Goal: Task Accomplishment & Management: Complete application form

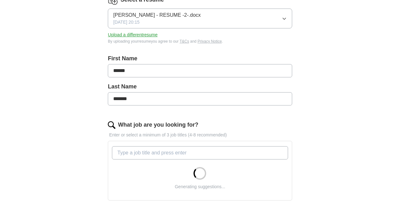
scroll to position [92, 0]
click at [206, 149] on input "What job are you looking for?" at bounding box center [200, 152] width 176 height 13
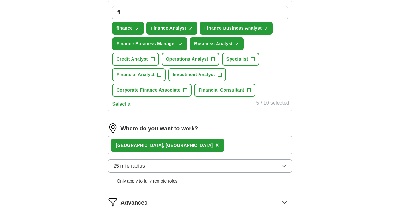
scroll to position [233, 0]
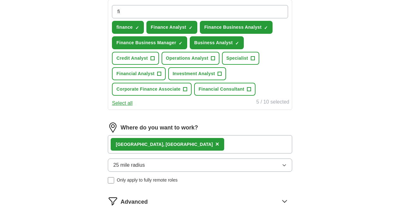
type input "fi"
click at [157, 65] on button "Credit Analyst +" at bounding box center [135, 58] width 47 height 13
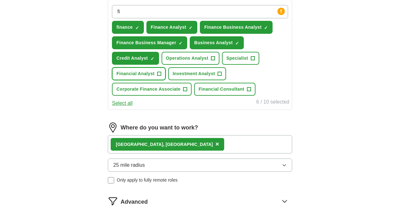
click at [155, 77] on span "Financial Analyst" at bounding box center [135, 74] width 38 height 7
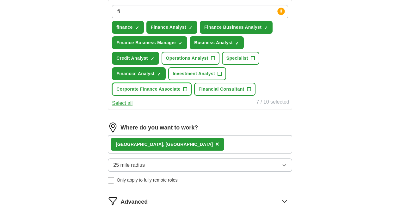
click at [192, 96] on button "Corporate Finance Associate +" at bounding box center [152, 89] width 80 height 13
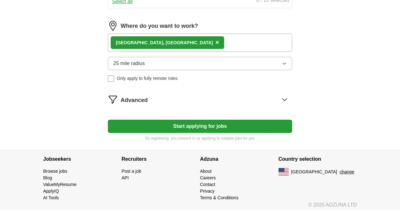
scroll to position [337, 0]
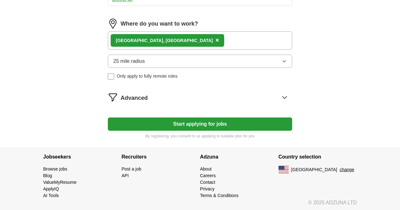
click at [202, 131] on button "Start applying for jobs" at bounding box center [200, 124] width 184 height 13
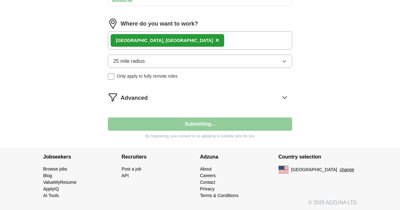
select select "**"
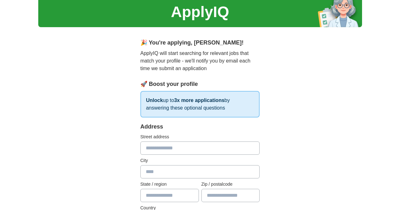
scroll to position [16, 0]
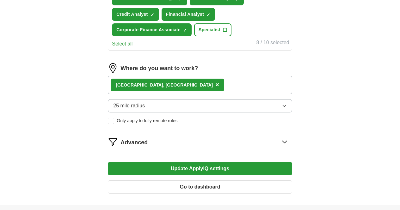
scroll to position [278, 0]
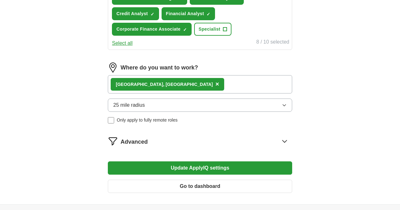
click at [204, 112] on button "25 mile radius" at bounding box center [200, 105] width 184 height 13
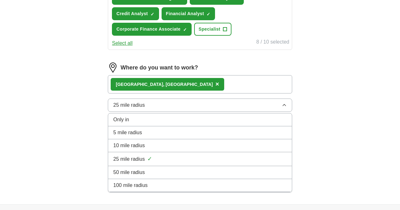
click at [176, 179] on li "50 mile radius" at bounding box center [200, 172] width 184 height 13
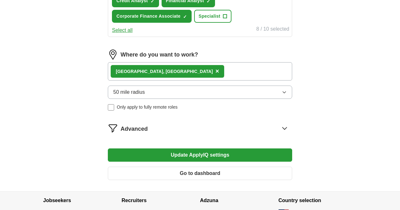
scroll to position [305, 0]
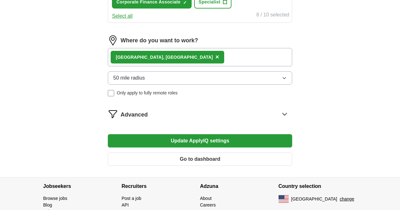
click at [197, 148] on button "Update ApplyIQ settings" at bounding box center [200, 141] width 184 height 13
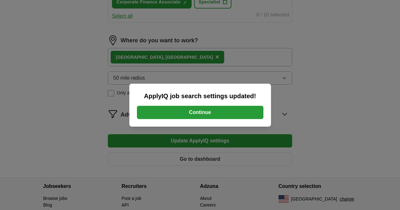
click at [235, 107] on button "Continue" at bounding box center [200, 112] width 127 height 13
